Goal: Task Accomplishment & Management: Complete application form

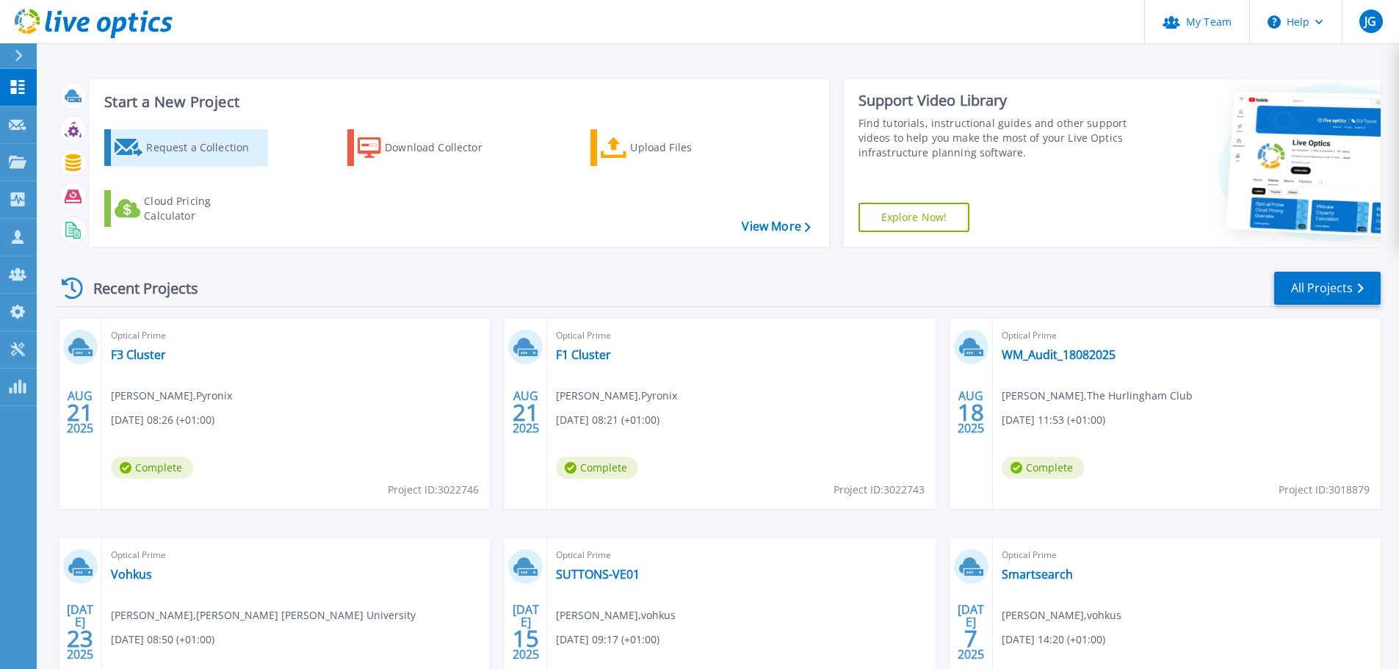
click at [201, 148] on div "Request a Collection" at bounding box center [205, 147] width 118 height 29
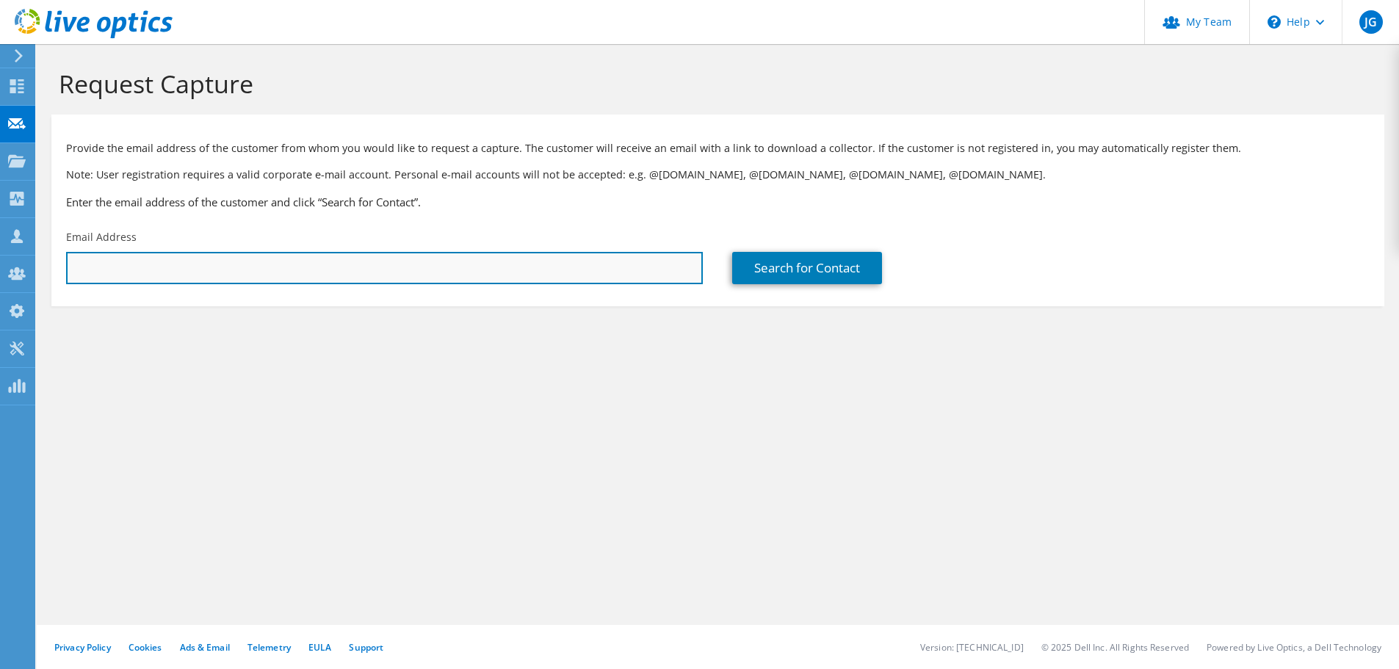
click at [251, 266] on input "text" at bounding box center [384, 268] width 637 height 32
paste input "[PERSON_NAME][EMAIL_ADDRESS][DOMAIN_NAME]"
type input "[PERSON_NAME][EMAIL_ADDRESS][DOMAIN_NAME]"
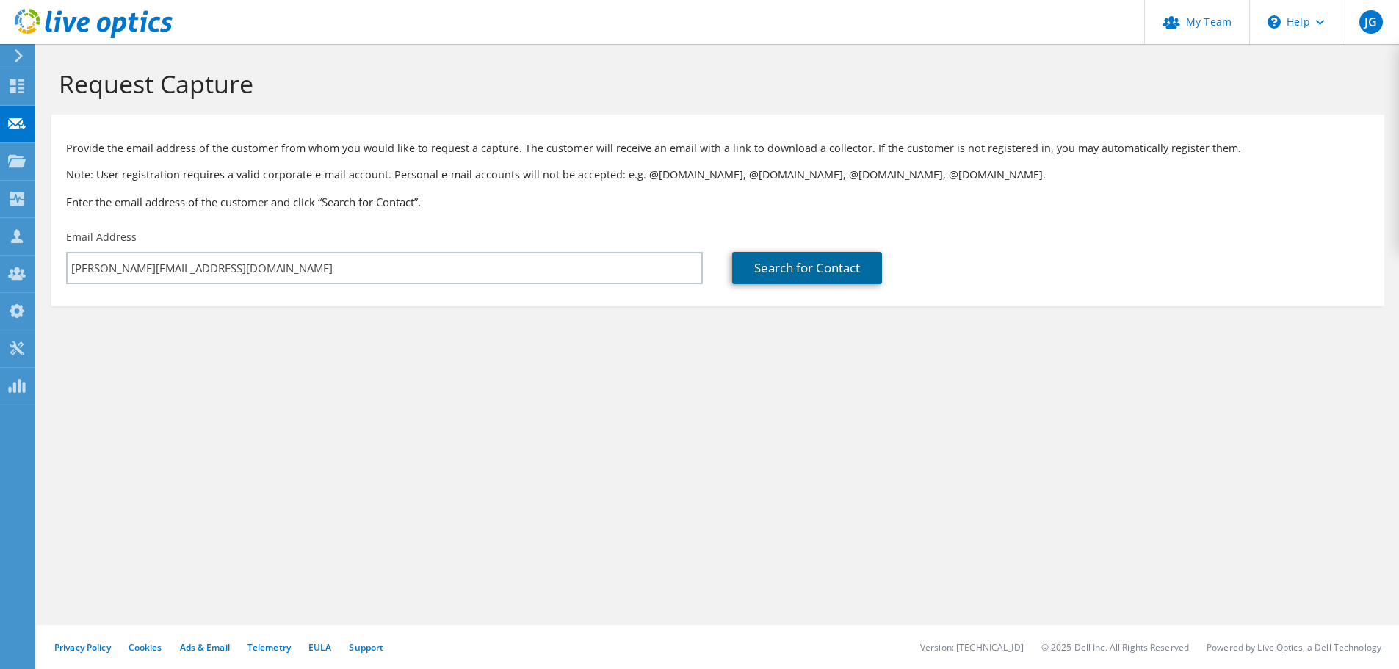
click at [785, 270] on link "Search for Contact" at bounding box center [807, 268] width 150 height 32
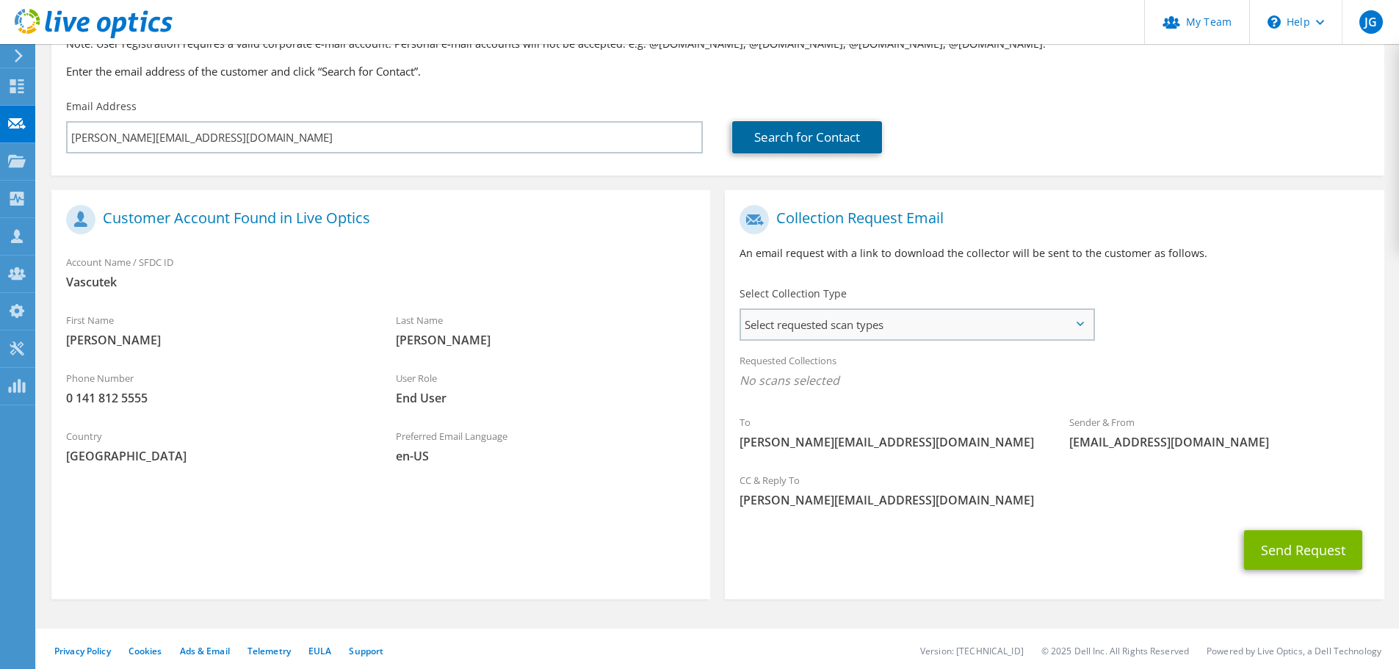
scroll to position [134, 0]
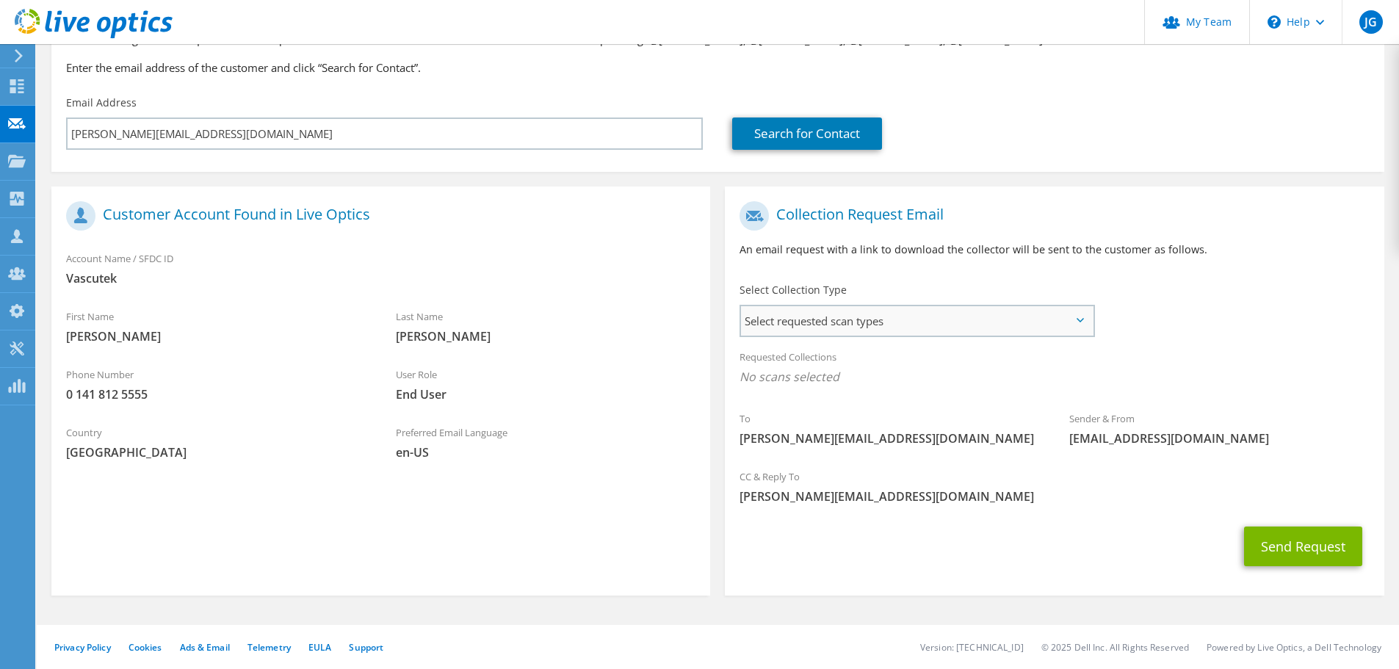
click at [840, 325] on span "Select requested scan types" at bounding box center [917, 320] width 352 height 29
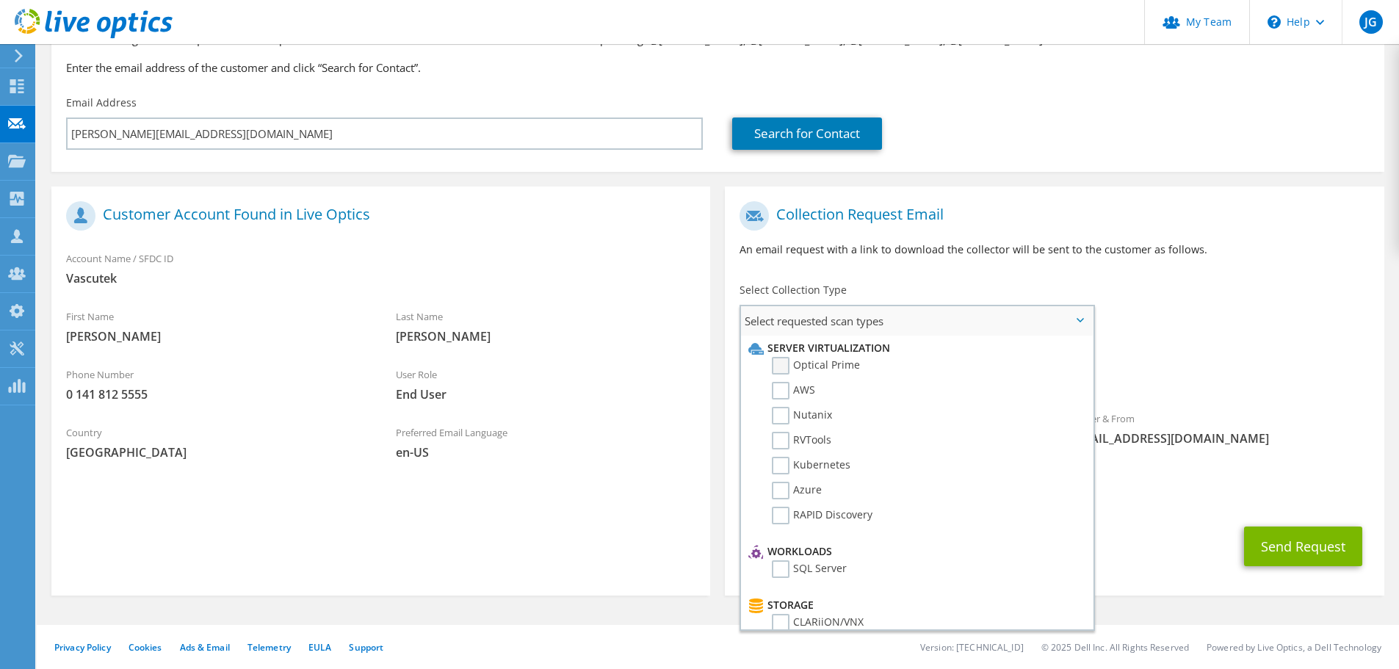
click at [780, 361] on label "Optical Prime" at bounding box center [816, 366] width 88 height 18
click at [0, 0] on input "Optical Prime" at bounding box center [0, 0] width 0 height 0
click at [1320, 549] on button "Send Request" at bounding box center [1303, 551] width 118 height 40
